Goal: Find specific page/section: Find specific page/section

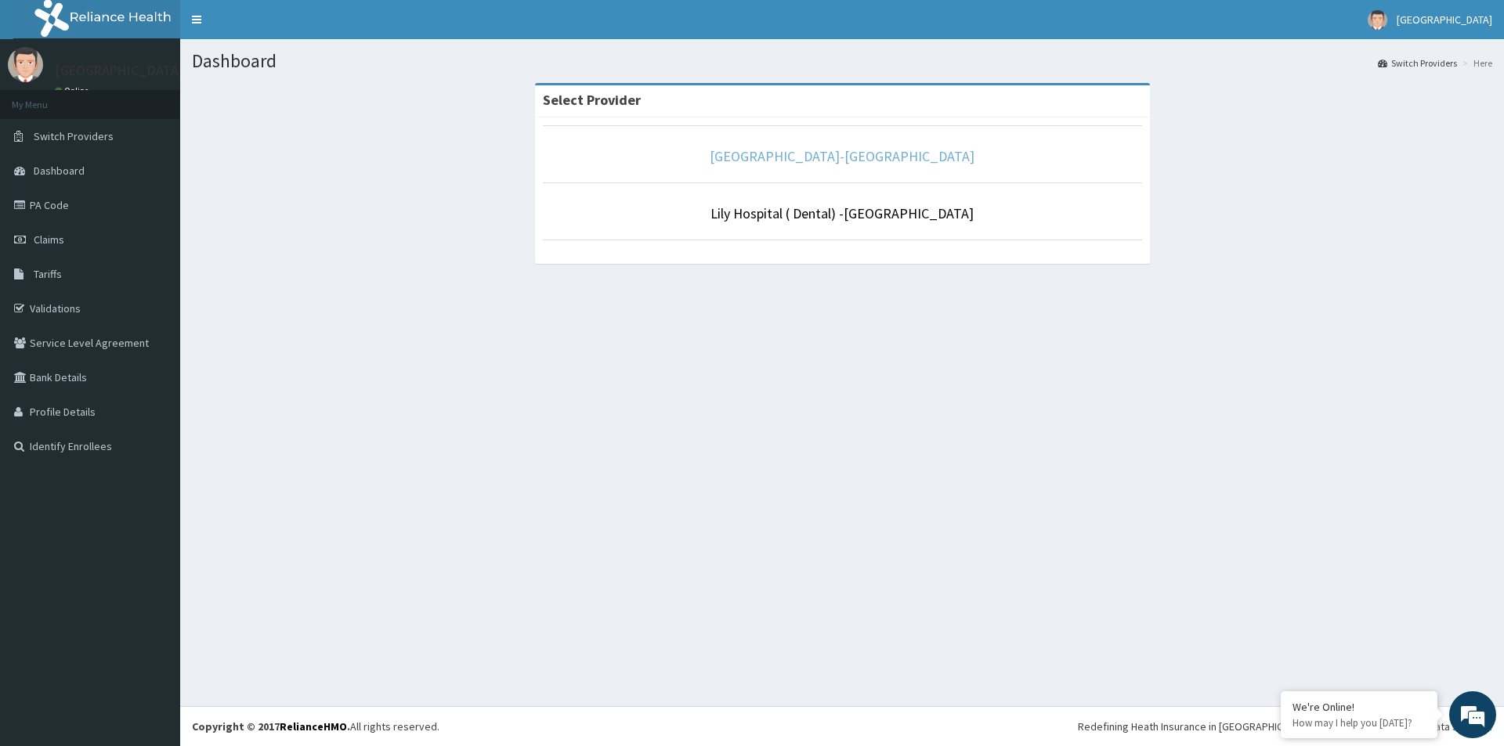
click at [849, 157] on link "[GEOGRAPHIC_DATA]-[GEOGRAPHIC_DATA]" at bounding box center [842, 156] width 265 height 18
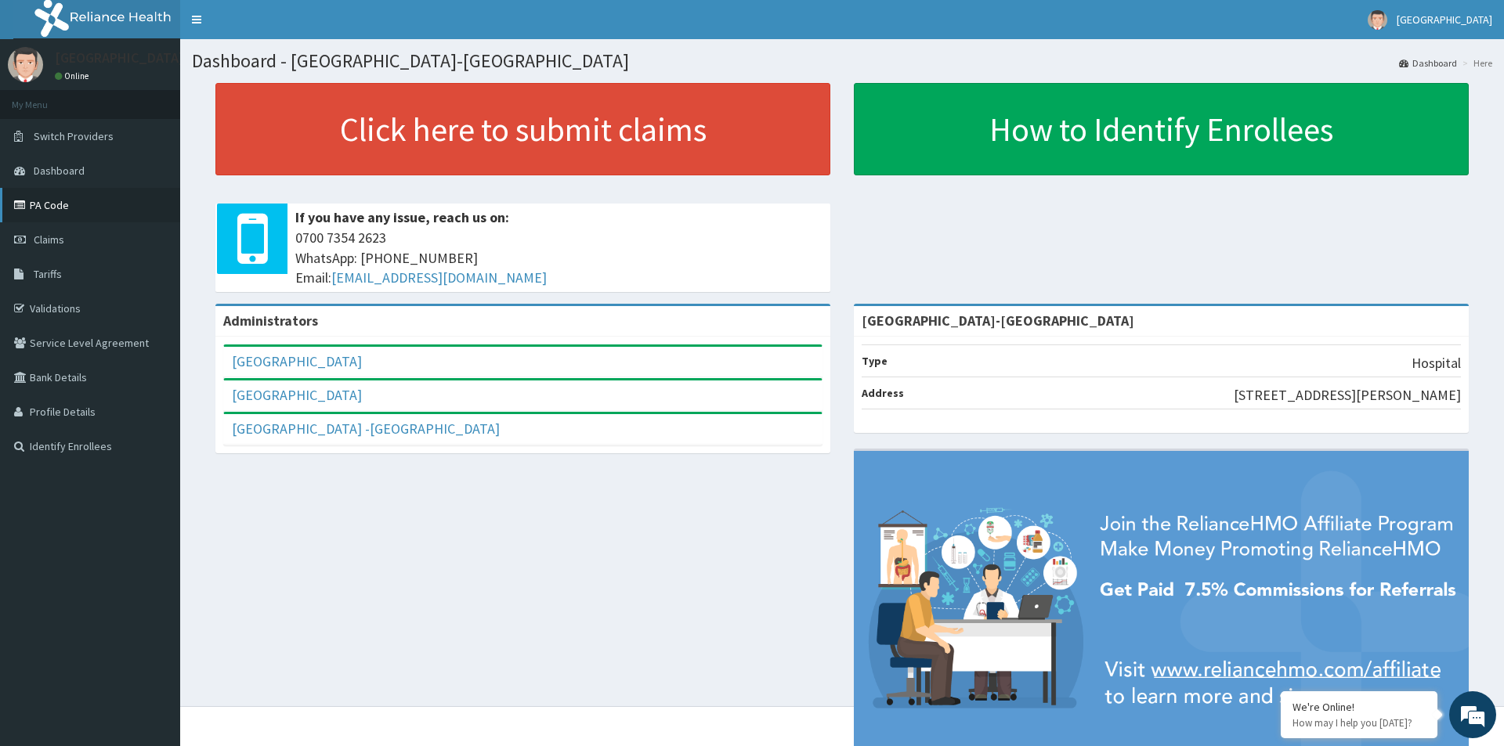
click at [58, 203] on link "PA Code" at bounding box center [90, 205] width 180 height 34
